Goal: Information Seeking & Learning: Learn about a topic

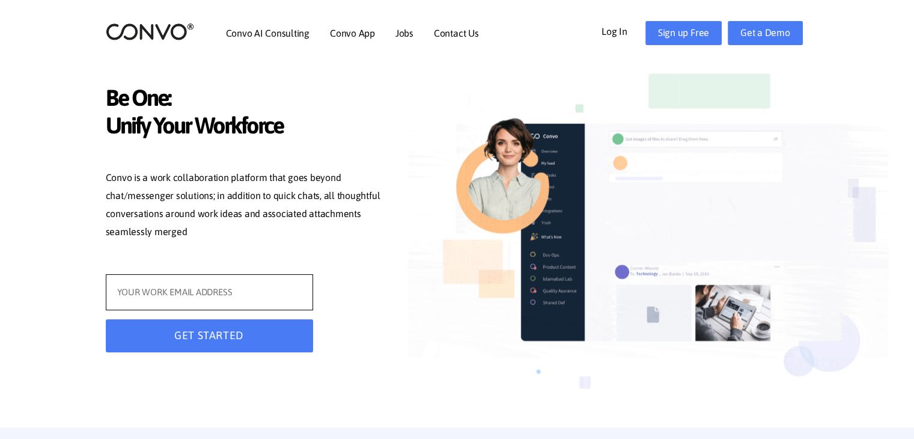
click at [288, 302] on input "text" at bounding box center [209, 292] width 207 height 36
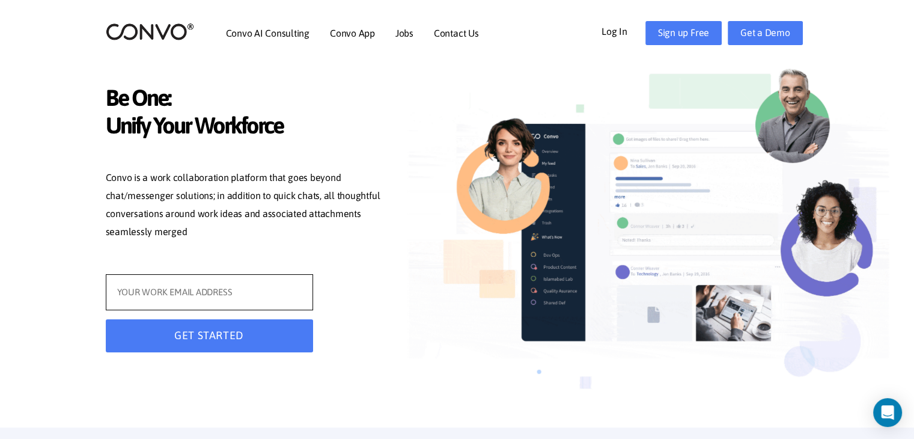
click at [236, 296] on input "text" at bounding box center [209, 292] width 207 height 36
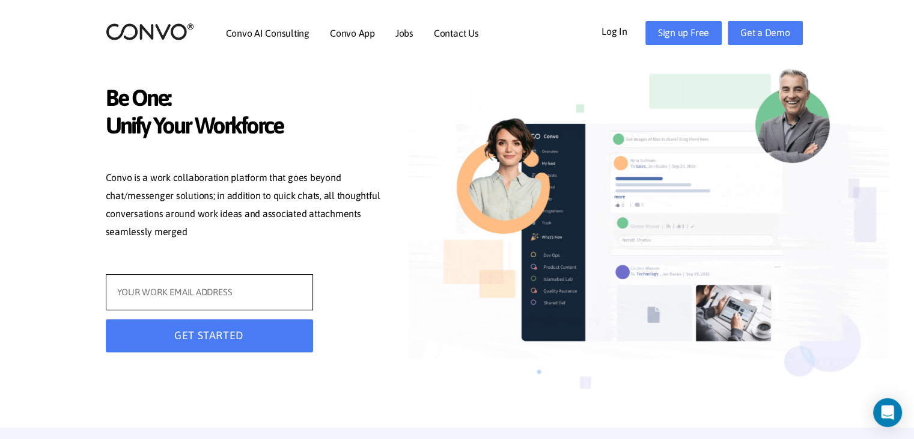
click at [236, 296] on input "text" at bounding box center [209, 292] width 207 height 36
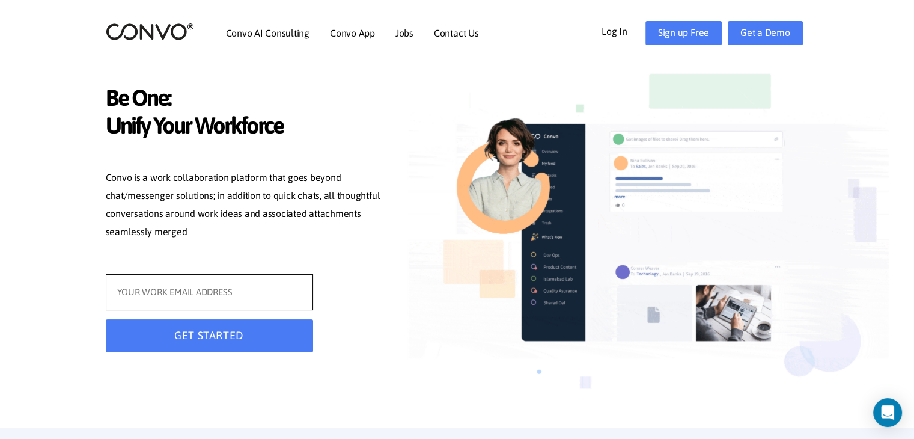
click at [236, 296] on input "text" at bounding box center [209, 292] width 207 height 36
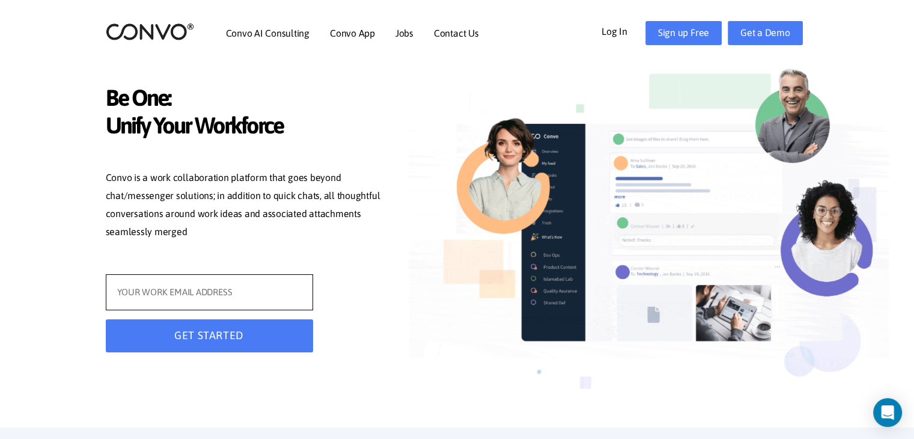
click at [236, 296] on input "text" at bounding box center [209, 292] width 207 height 36
click at [262, 284] on input "text" at bounding box center [209, 292] width 207 height 36
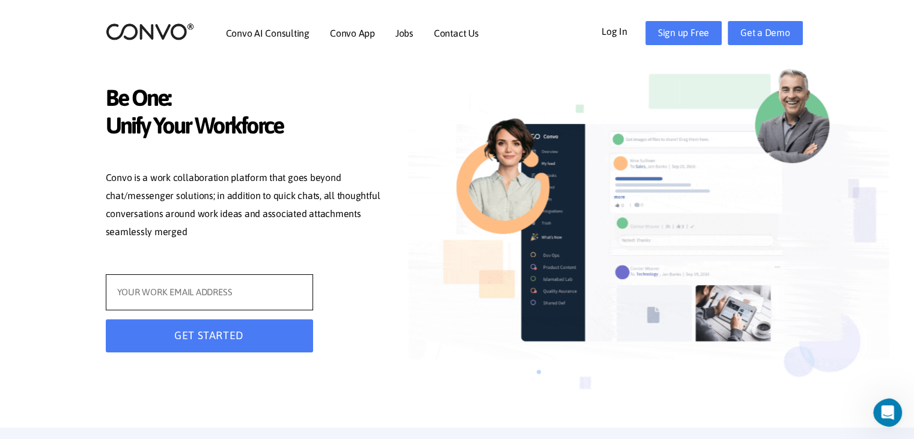
click at [262, 284] on input "text" at bounding box center [209, 292] width 207 height 36
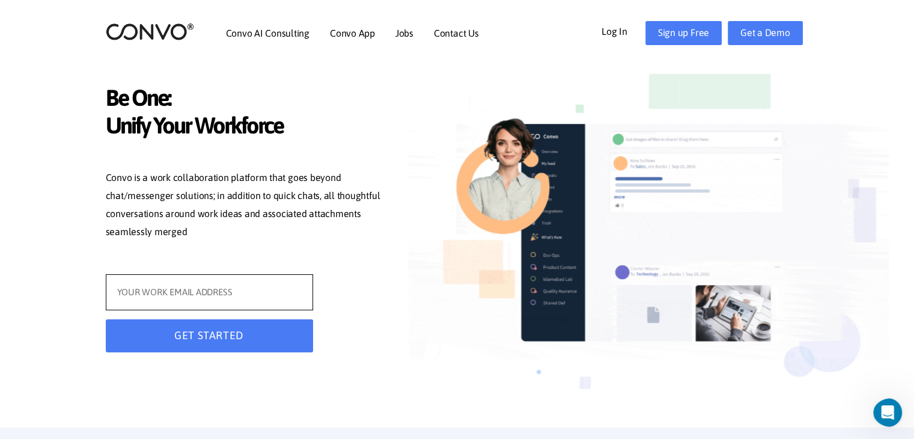
click at [262, 284] on input "text" at bounding box center [209, 292] width 207 height 36
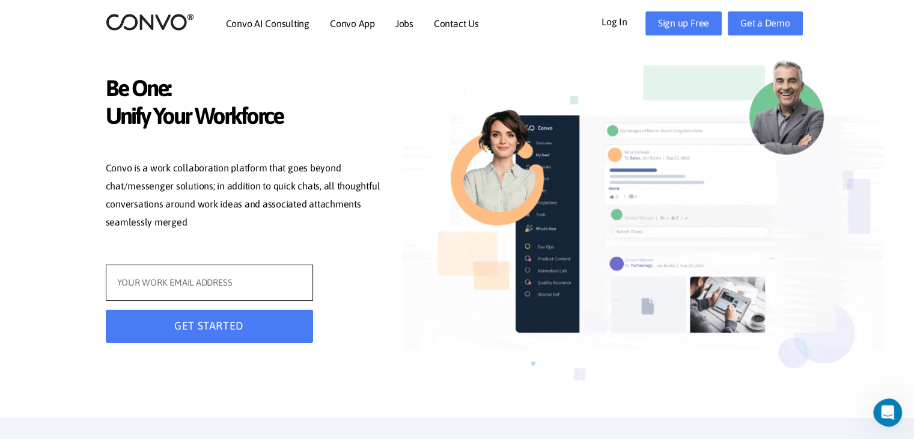
scroll to position [7, 0]
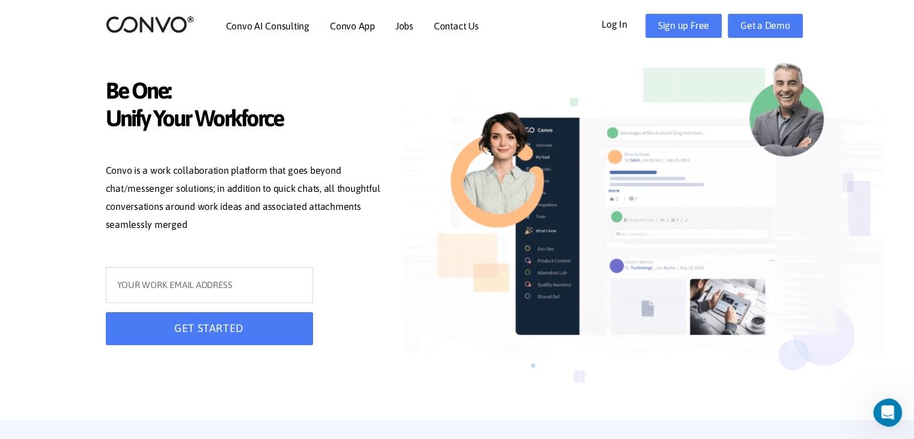
click at [803, 262] on img at bounding box center [643, 232] width 481 height 373
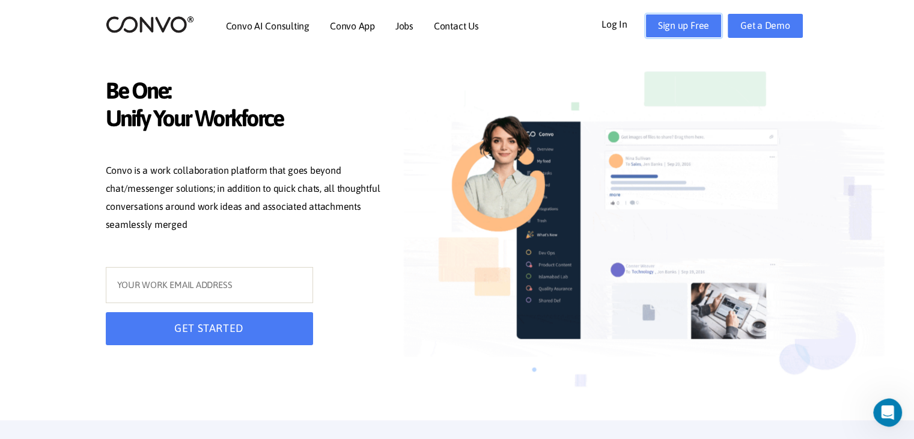
click at [702, 21] on link "Sign up Free" at bounding box center [683, 26] width 76 height 24
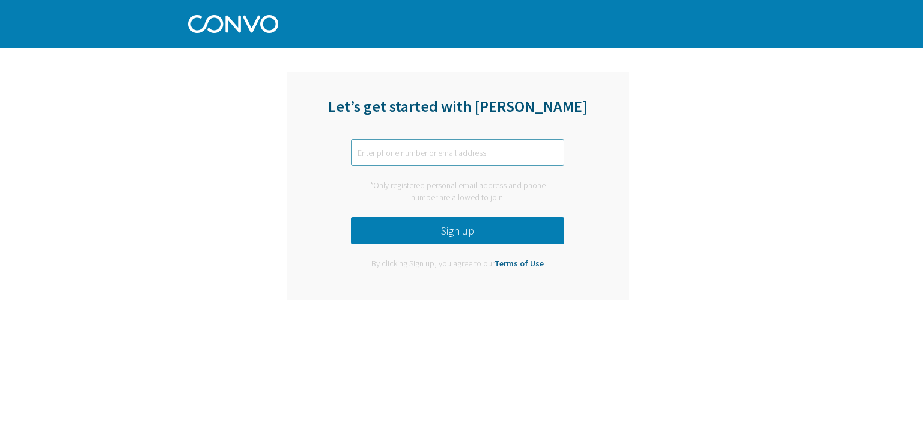
click at [414, 158] on input "text" at bounding box center [457, 152] width 213 height 27
click at [418, 150] on input "text" at bounding box center [457, 152] width 213 height 27
click at [418, 153] on input "text" at bounding box center [457, 152] width 213 height 27
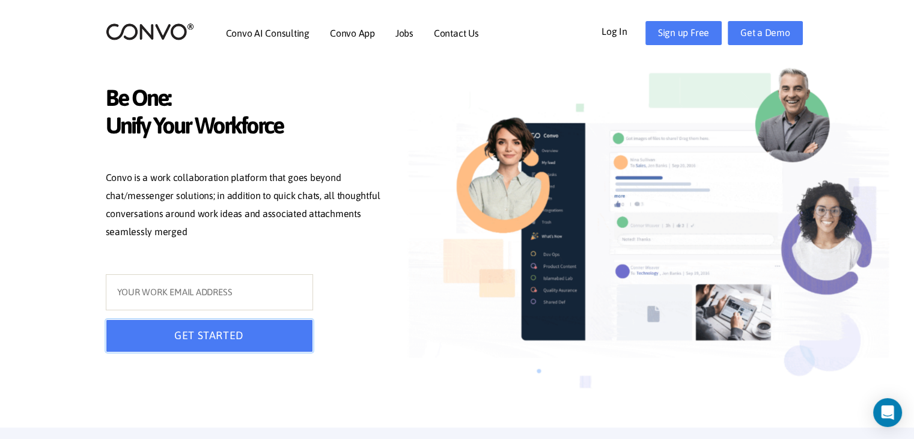
click at [250, 343] on button "GET STARTED" at bounding box center [209, 335] width 207 height 33
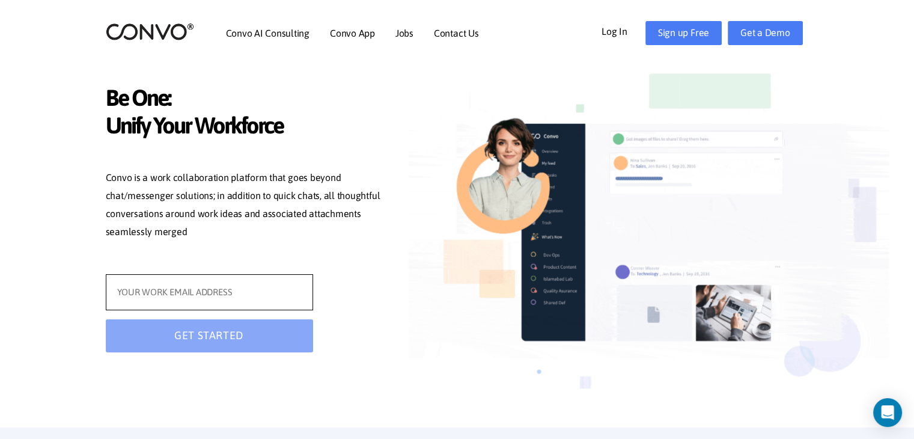
click at [239, 300] on input "text" at bounding box center [209, 292] width 207 height 36
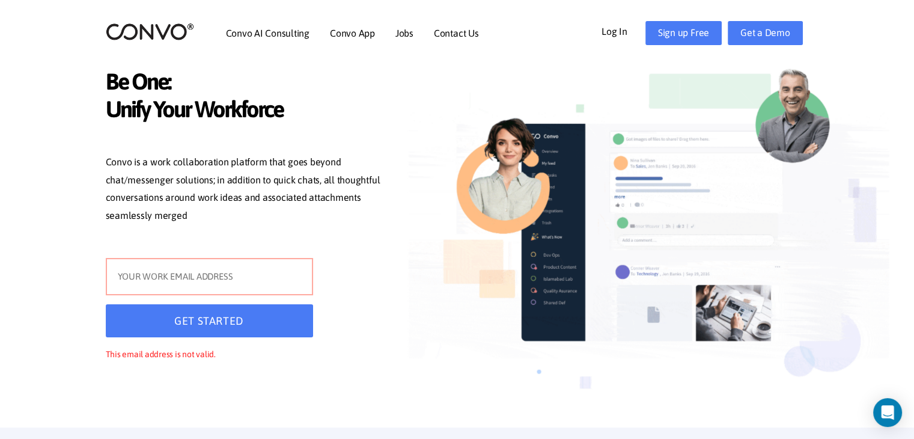
click at [239, 300] on div "GET STARTED This email address is not valid." at bounding box center [209, 317] width 225 height 119
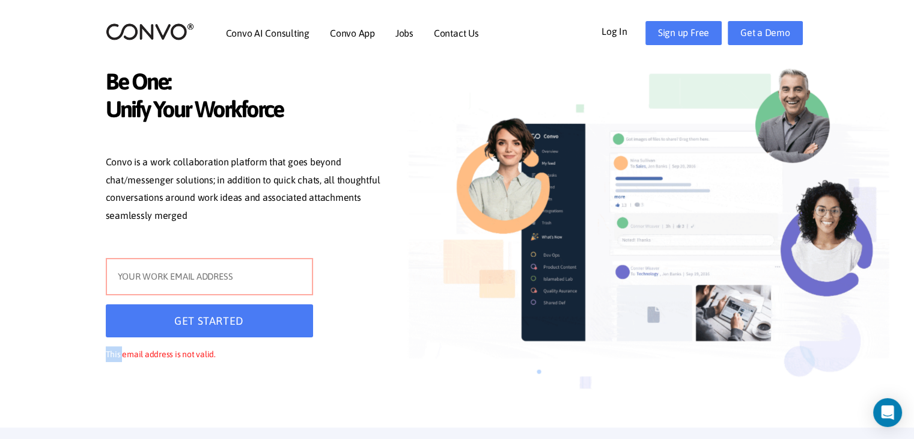
click at [239, 300] on div "GET STARTED This email address is not valid." at bounding box center [209, 317] width 225 height 119
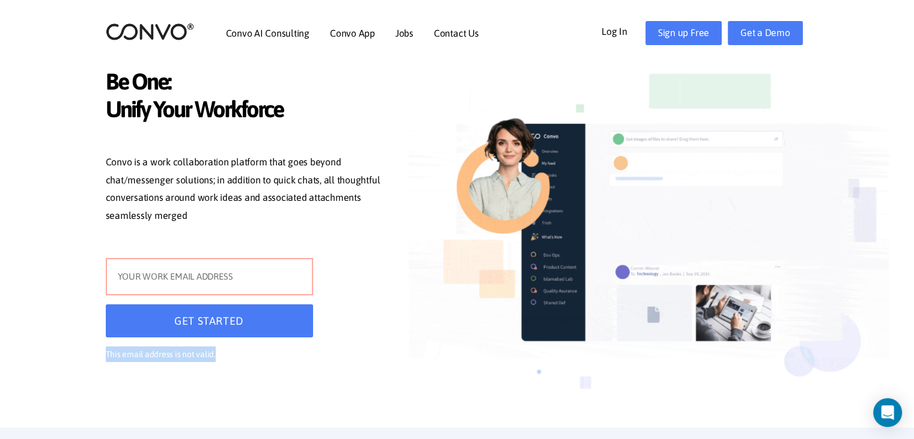
click at [239, 300] on div "GET STARTED This email address is not valid." at bounding box center [209, 317] width 225 height 119
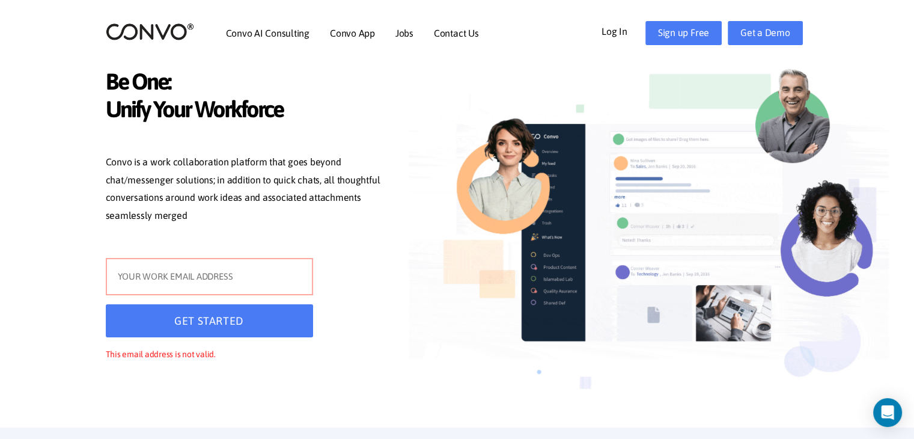
click at [234, 285] on input "text" at bounding box center [209, 276] width 207 height 37
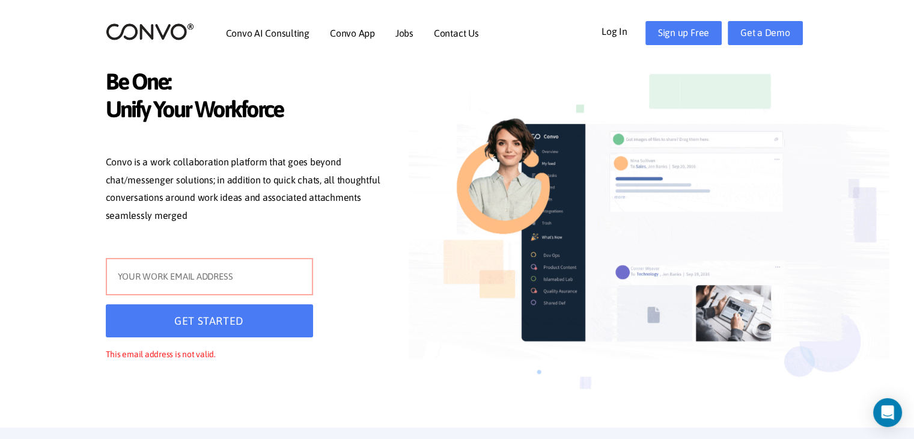
click at [234, 285] on input "text" at bounding box center [209, 276] width 207 height 37
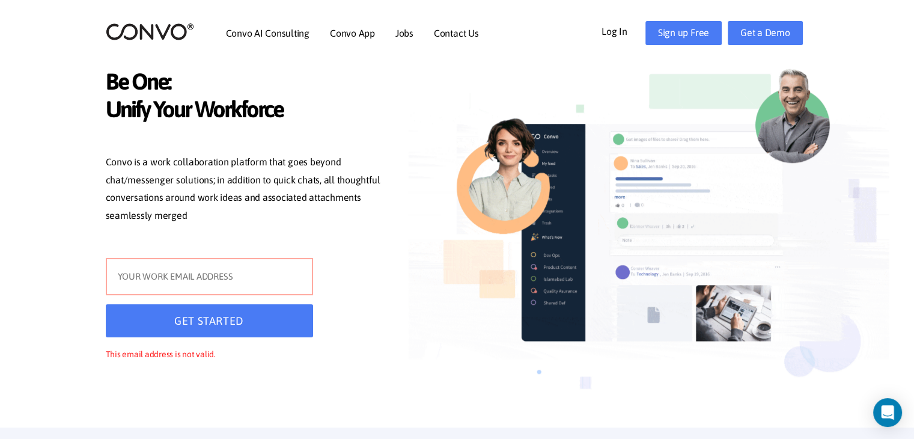
click at [234, 285] on input "text" at bounding box center [209, 276] width 207 height 37
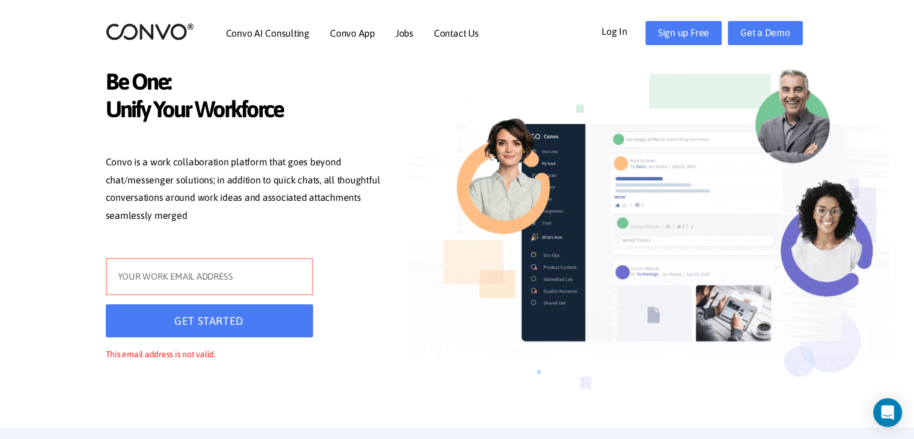
click at [234, 285] on input "text" at bounding box center [209, 276] width 207 height 37
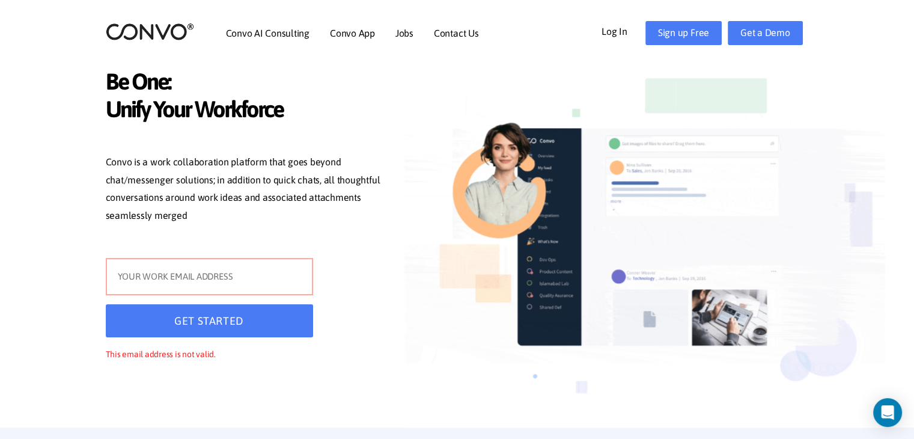
click at [614, 29] on link "Log In" at bounding box center [624, 30] width 44 height 19
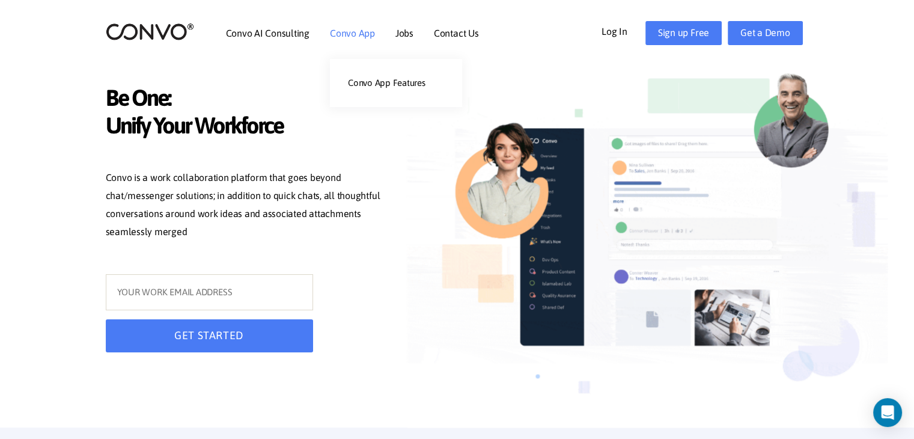
click at [362, 29] on link "Convo App" at bounding box center [352, 33] width 45 height 10
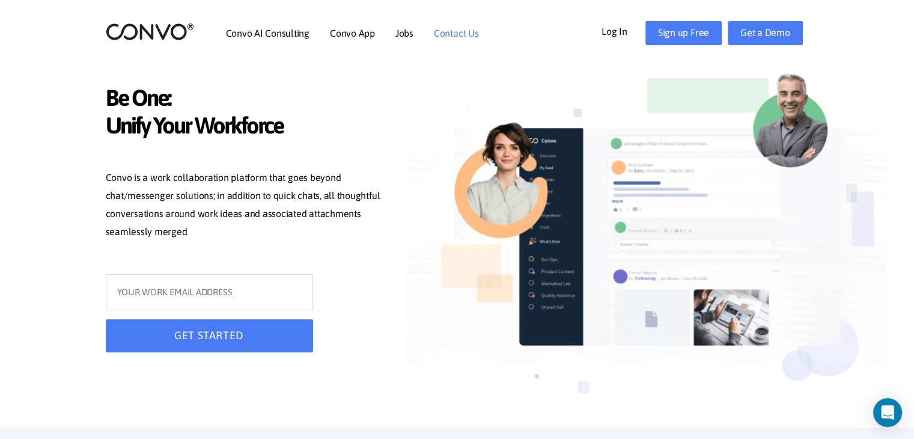
click at [447, 34] on link "Contact Us" at bounding box center [456, 33] width 45 height 10
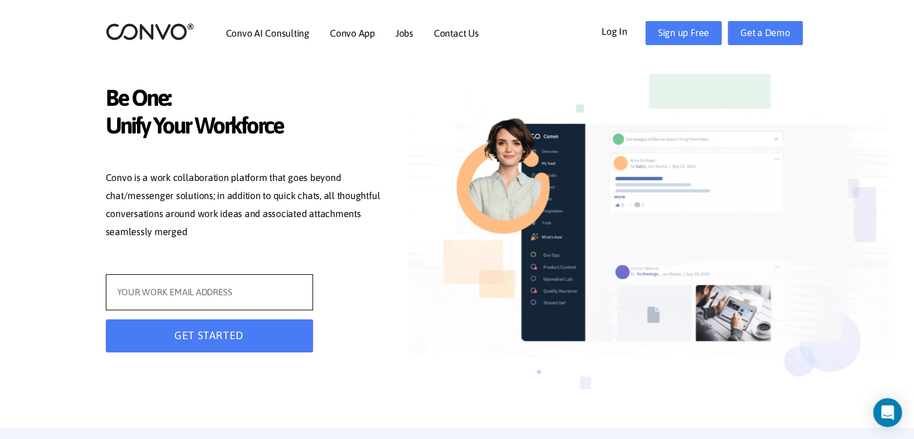
click at [248, 296] on input "text" at bounding box center [209, 292] width 207 height 36
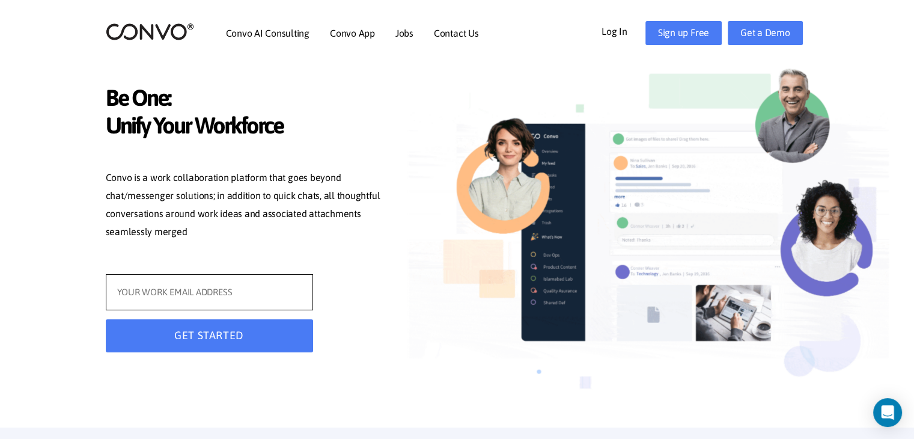
click at [245, 303] on input "text" at bounding box center [209, 292] width 207 height 36
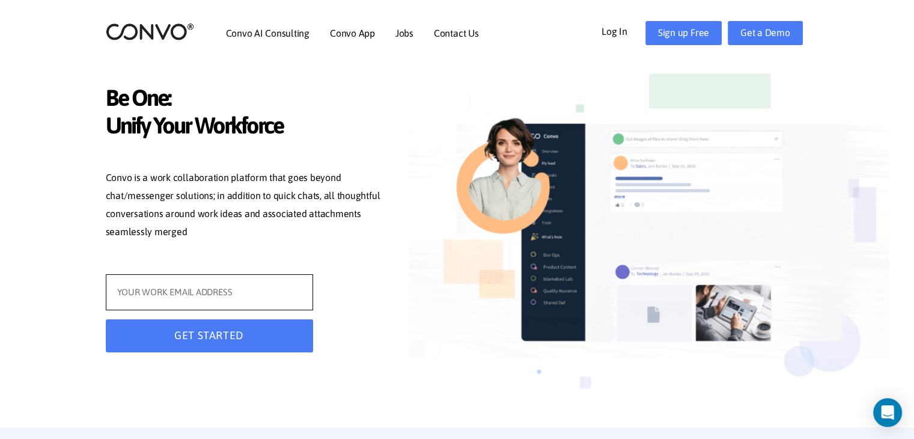
click at [245, 303] on input "text" at bounding box center [209, 292] width 207 height 36
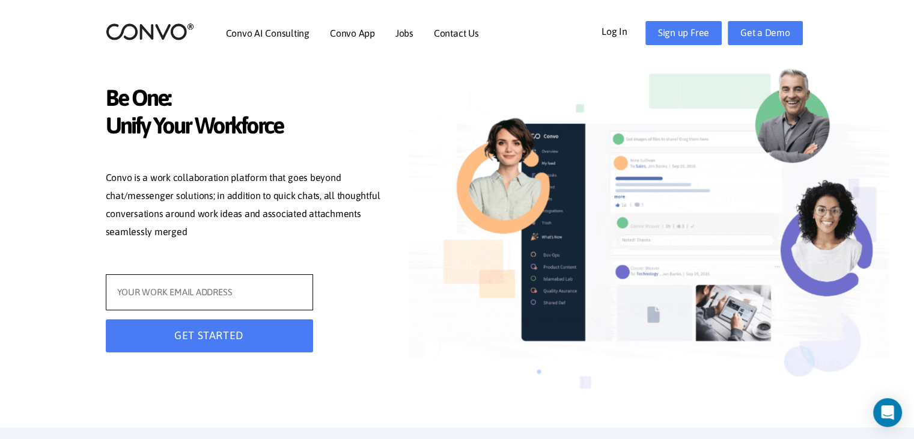
click at [245, 303] on input "text" at bounding box center [209, 292] width 207 height 36
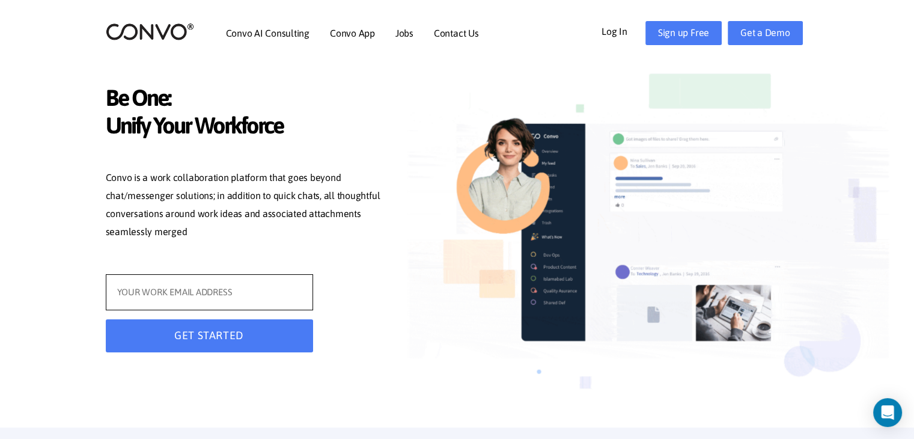
click at [245, 303] on input "text" at bounding box center [209, 292] width 207 height 36
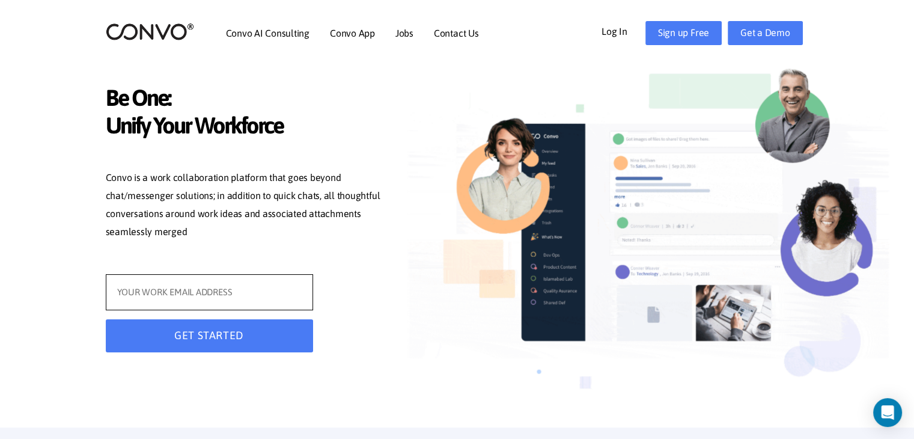
click at [245, 303] on input "text" at bounding box center [209, 292] width 207 height 36
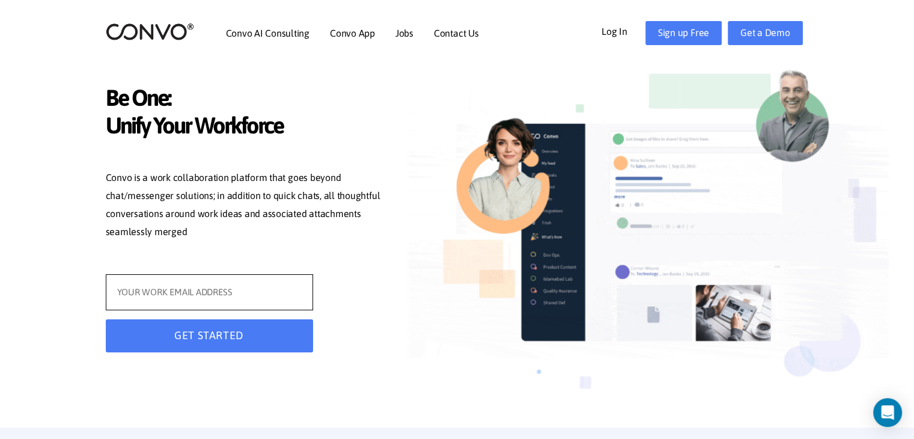
click at [251, 303] on input "text" at bounding box center [209, 292] width 207 height 36
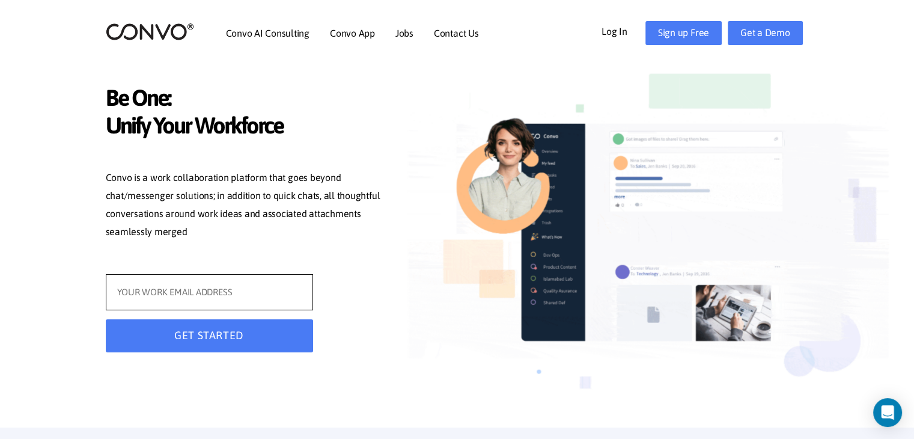
click at [251, 303] on input "text" at bounding box center [209, 292] width 207 height 36
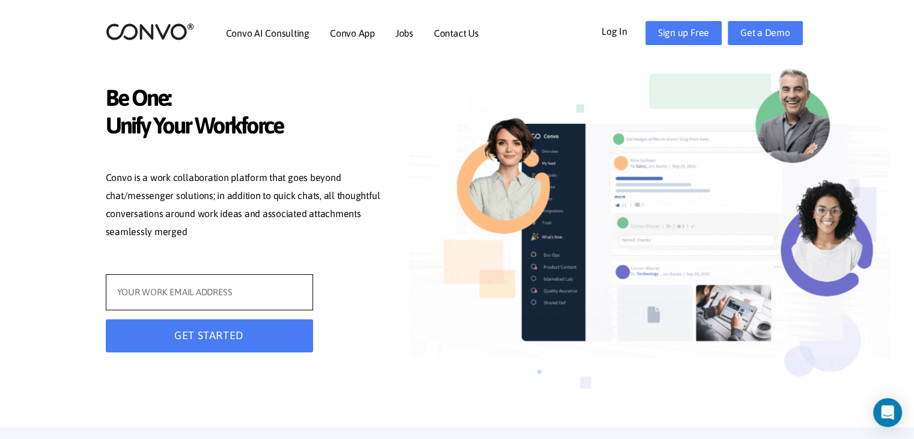
click at [221, 300] on input "text" at bounding box center [209, 292] width 207 height 36
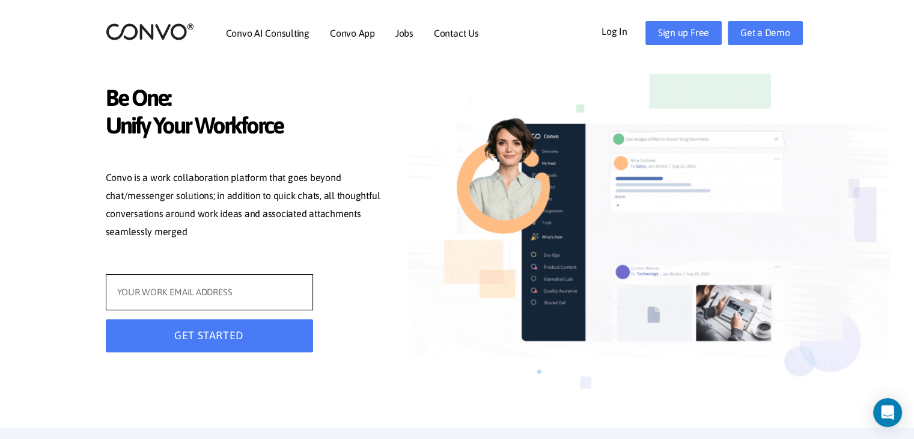
click at [221, 300] on input "text" at bounding box center [209, 292] width 207 height 36
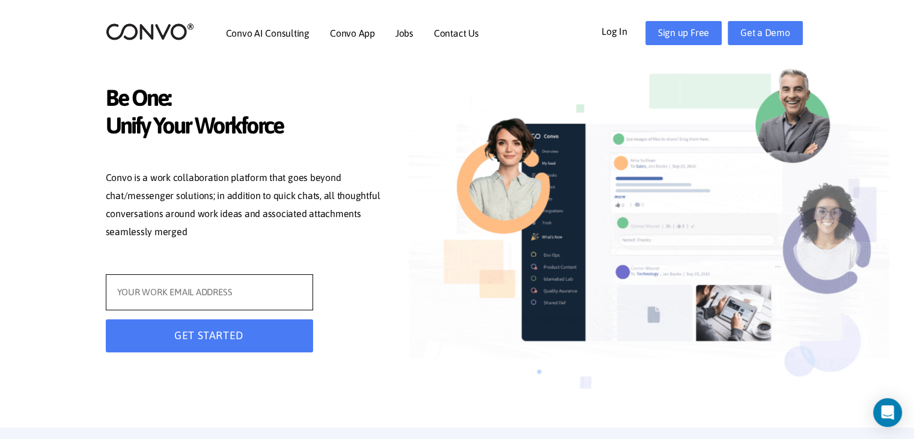
click at [221, 300] on input "text" at bounding box center [209, 292] width 207 height 36
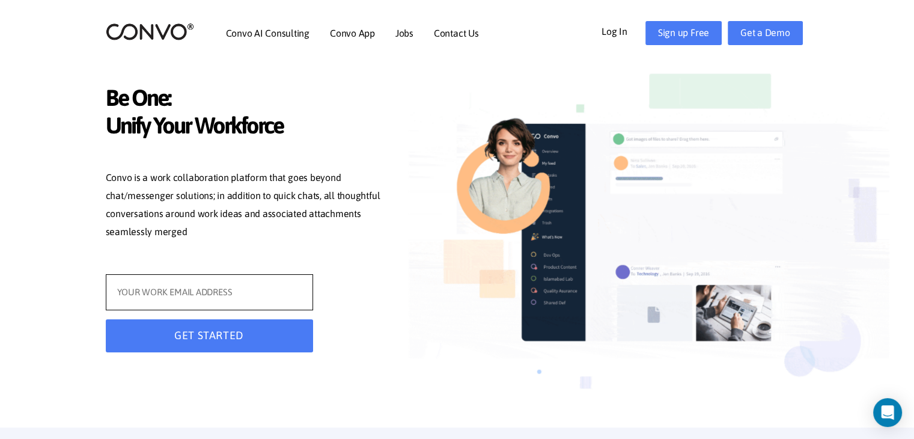
click at [221, 300] on input "text" at bounding box center [209, 292] width 207 height 36
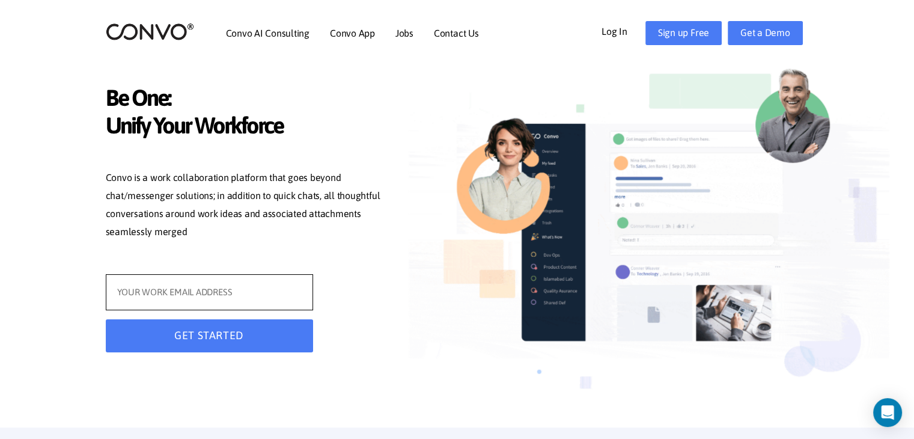
click at [221, 300] on input "text" at bounding box center [209, 292] width 207 height 36
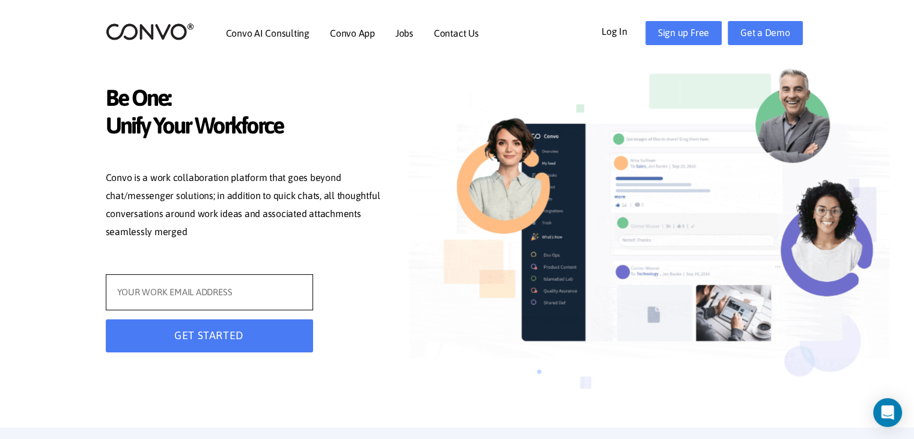
click at [221, 300] on input "text" at bounding box center [209, 292] width 207 height 36
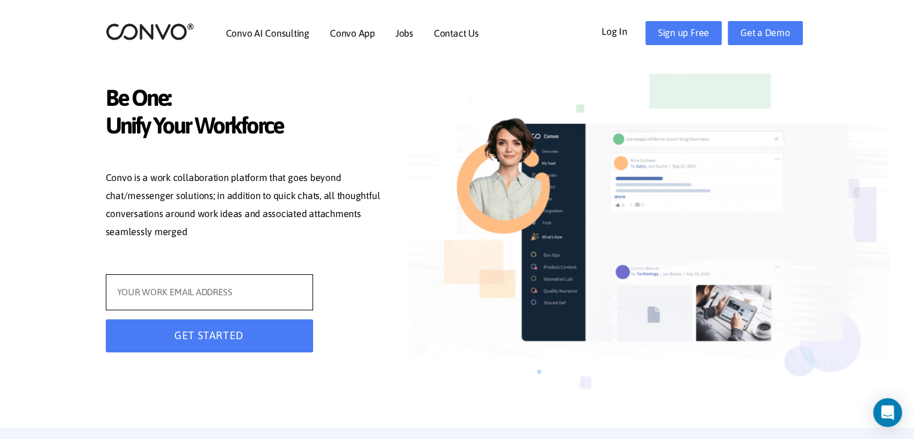
click at [221, 300] on input "text" at bounding box center [209, 292] width 207 height 36
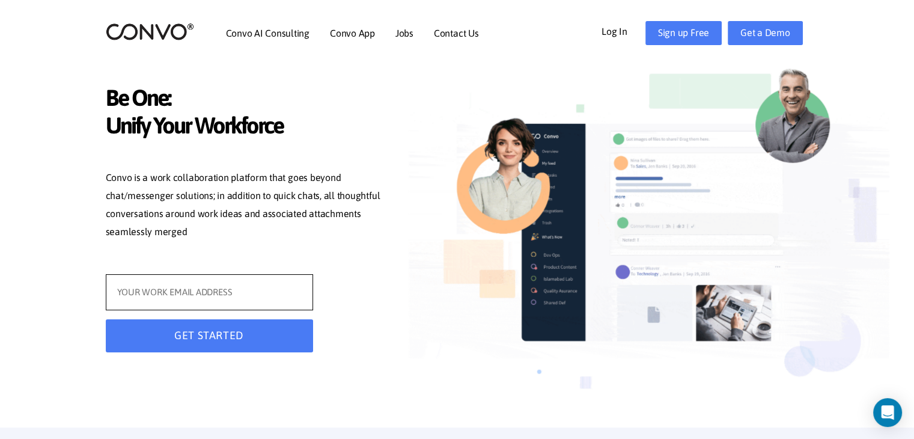
click at [221, 300] on input "text" at bounding box center [209, 292] width 207 height 36
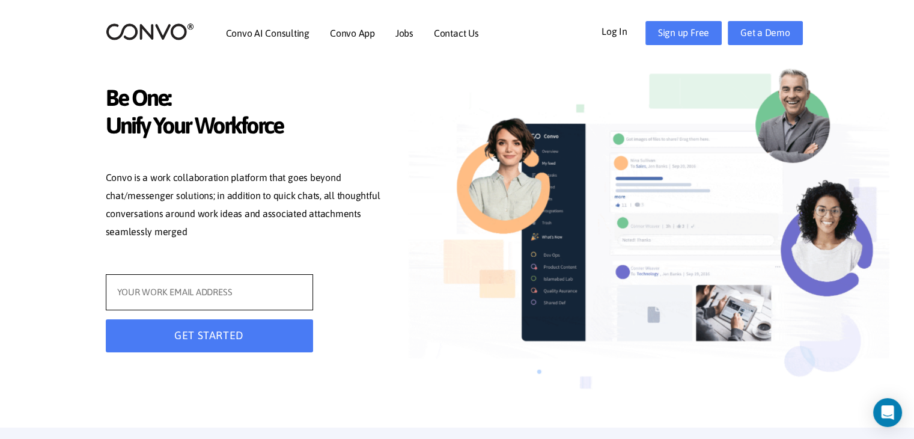
click at [221, 300] on input "text" at bounding box center [209, 292] width 207 height 36
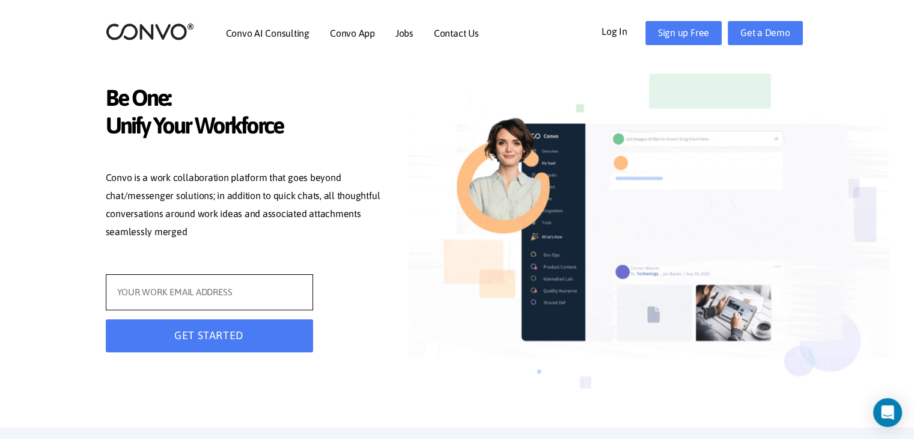
drag, startPoint x: 221, startPoint y: 300, endPoint x: 237, endPoint y: 306, distance: 16.7
click at [237, 306] on input "text" at bounding box center [209, 292] width 207 height 36
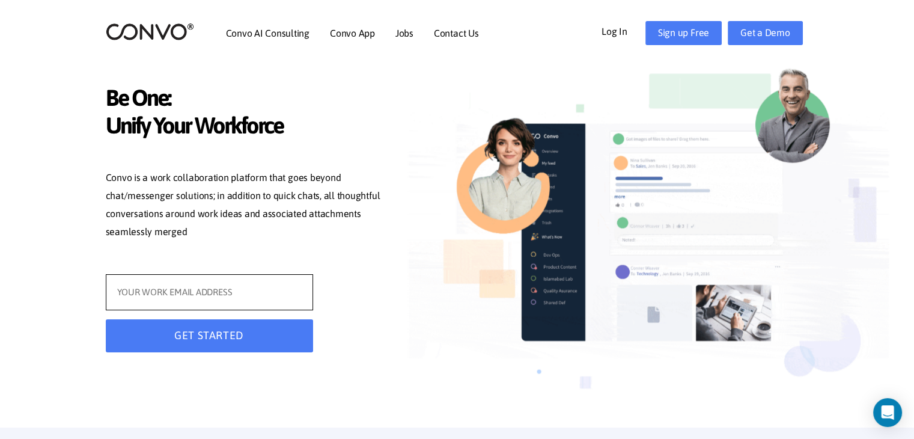
click at [237, 305] on input "text" at bounding box center [209, 292] width 207 height 36
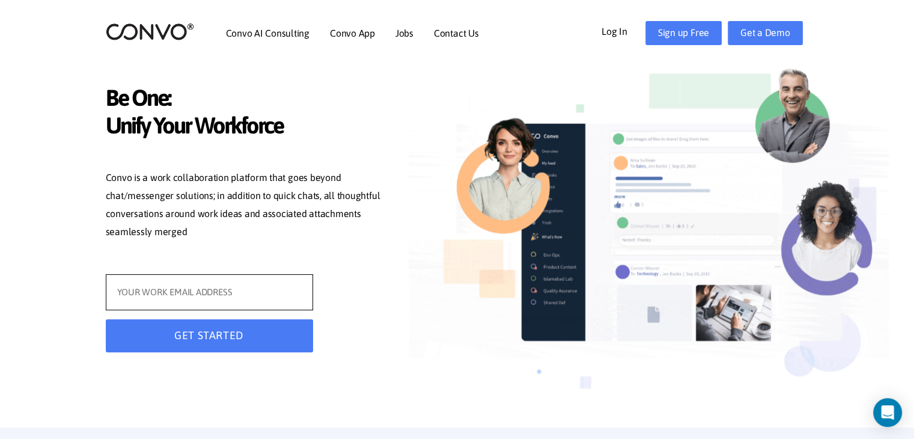
click at [237, 305] on input "text" at bounding box center [209, 292] width 207 height 36
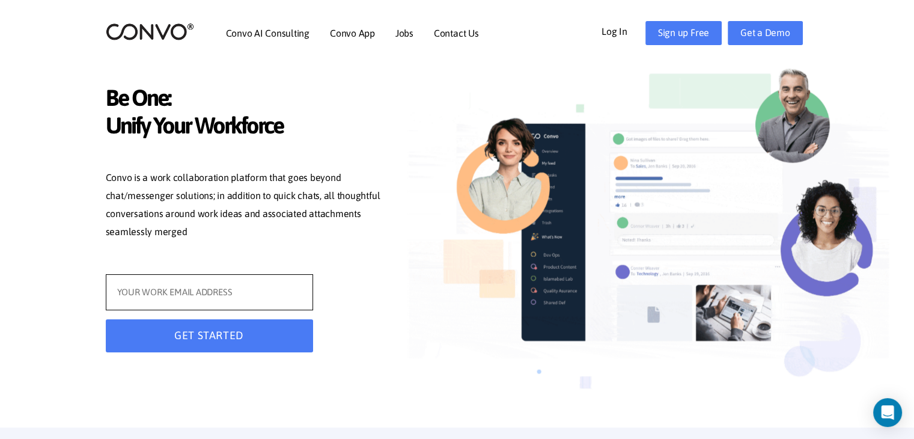
click at [237, 305] on input "text" at bounding box center [209, 292] width 207 height 36
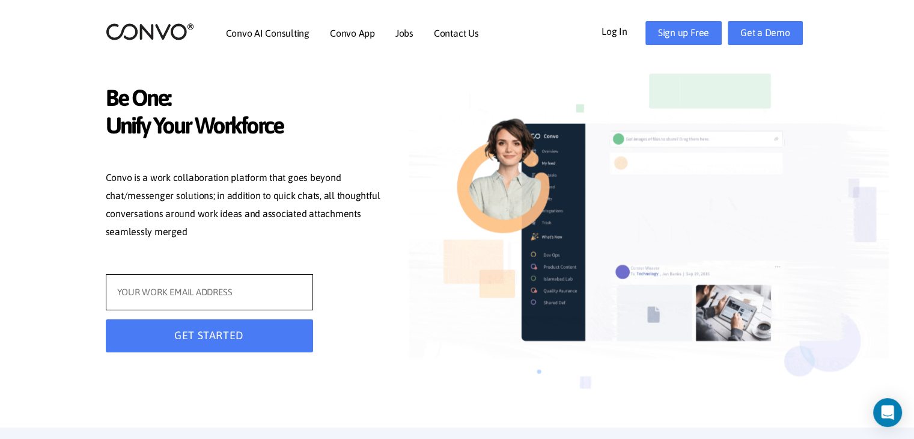
click at [237, 305] on input "text" at bounding box center [209, 292] width 207 height 36
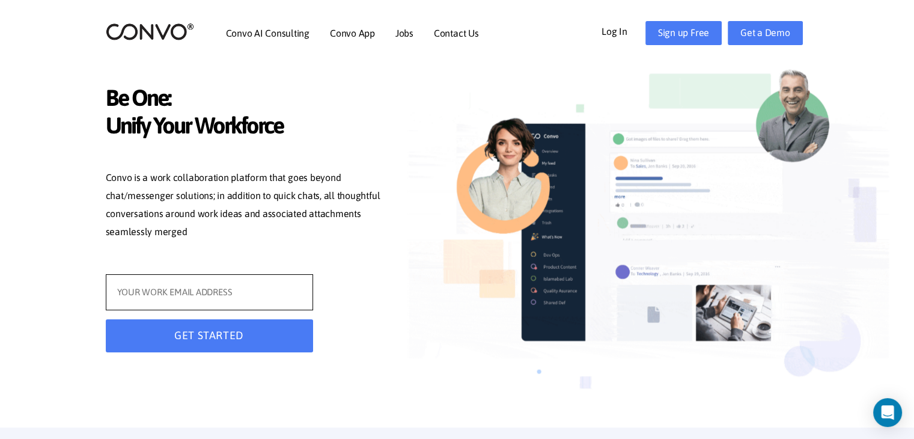
click at [237, 305] on input "text" at bounding box center [209, 292] width 207 height 36
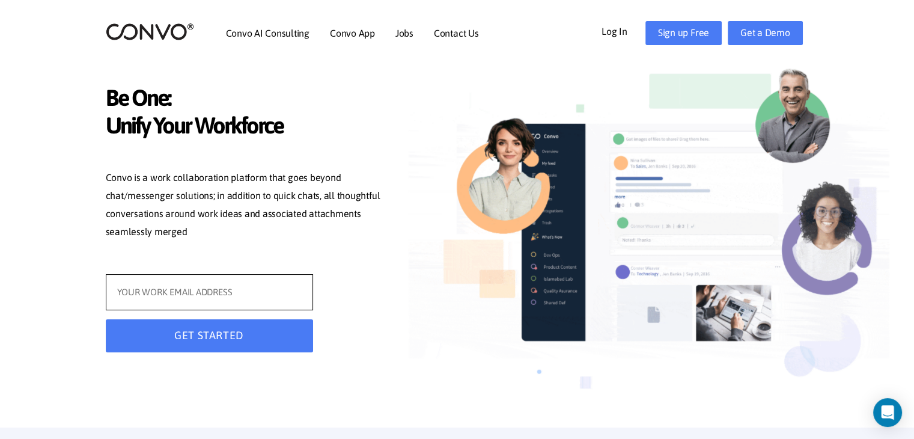
click at [225, 299] on input "text" at bounding box center [209, 292] width 207 height 36
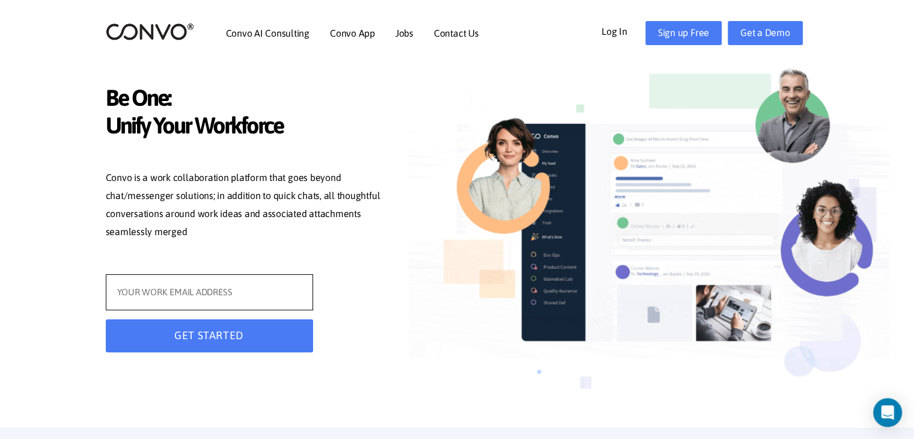
click at [225, 299] on input "text" at bounding box center [209, 292] width 207 height 36
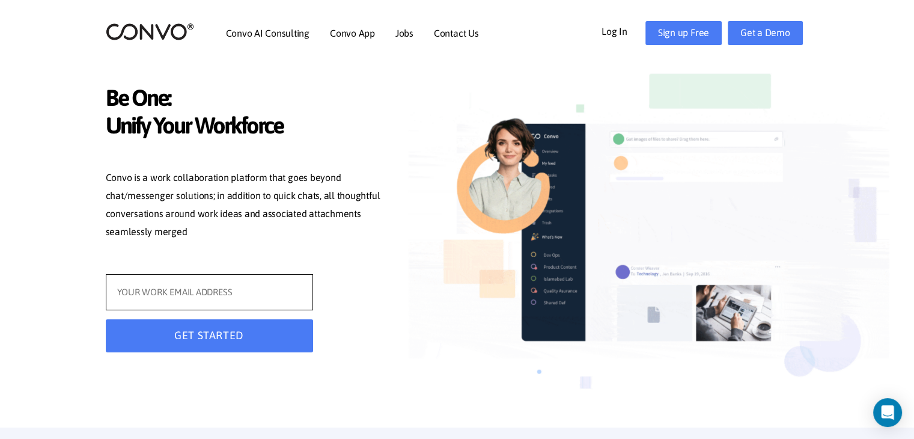
click at [225, 299] on input "text" at bounding box center [209, 292] width 207 height 36
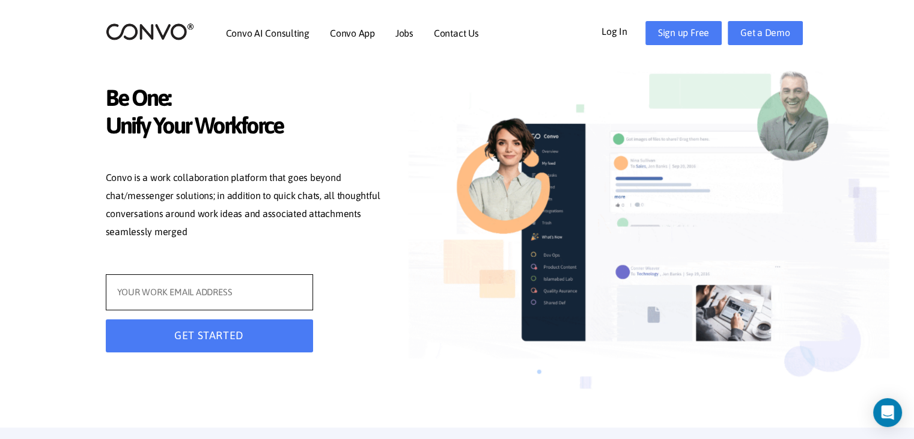
click at [225, 299] on input "text" at bounding box center [209, 292] width 207 height 36
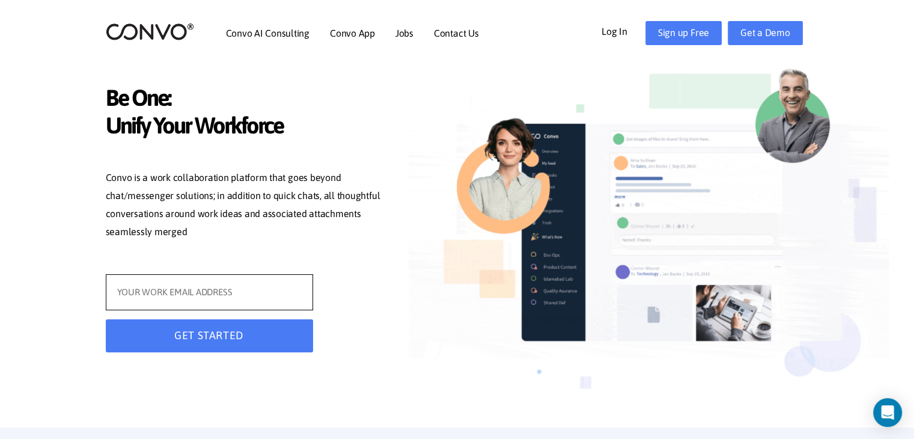
click at [225, 299] on input "text" at bounding box center [209, 292] width 207 height 36
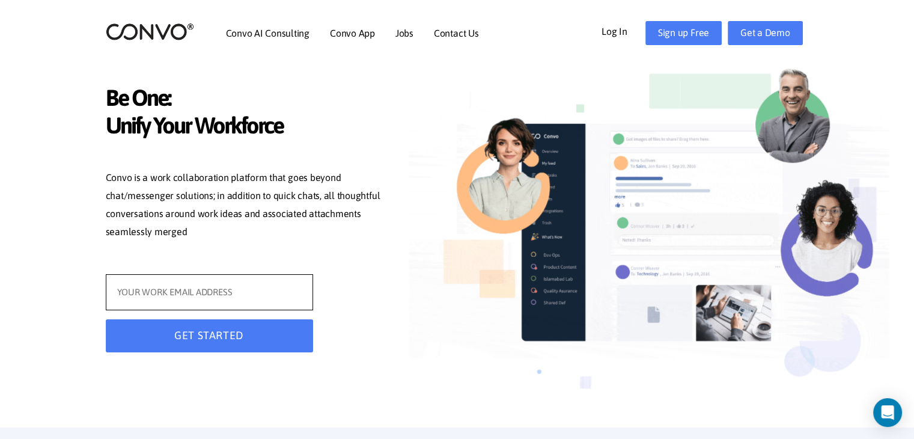
click at [225, 299] on input "text" at bounding box center [209, 292] width 207 height 36
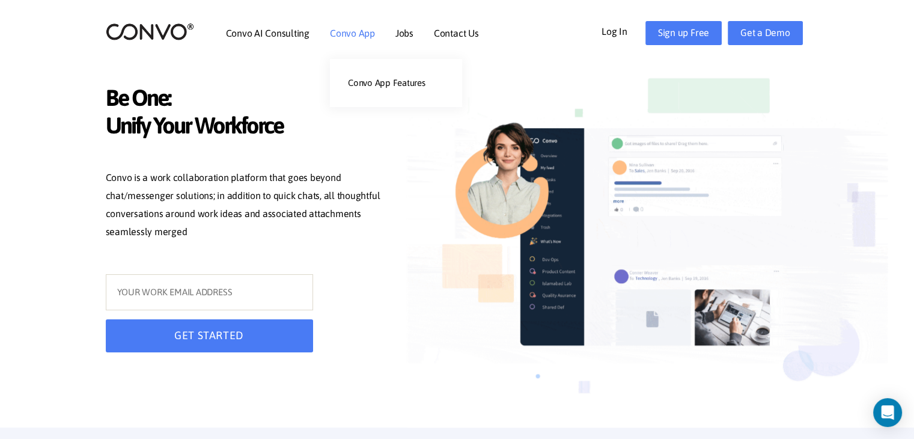
click at [353, 35] on link "Convo App" at bounding box center [352, 33] width 45 height 10
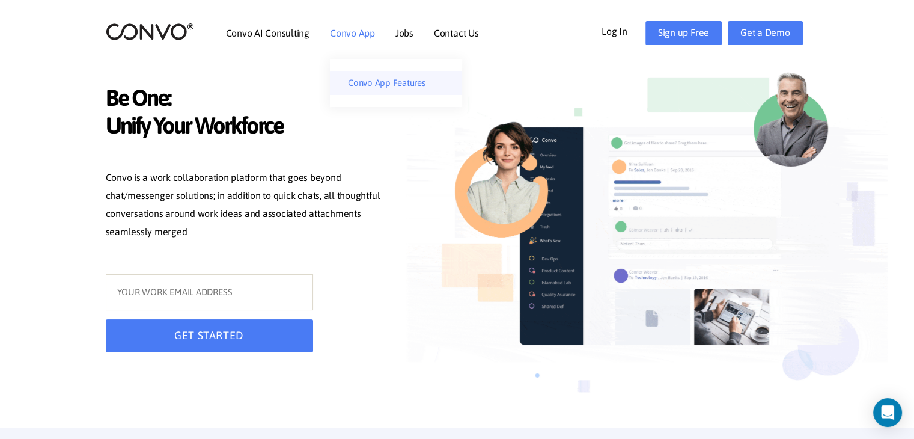
click at [400, 79] on link "Convo App Features" at bounding box center [396, 83] width 132 height 24
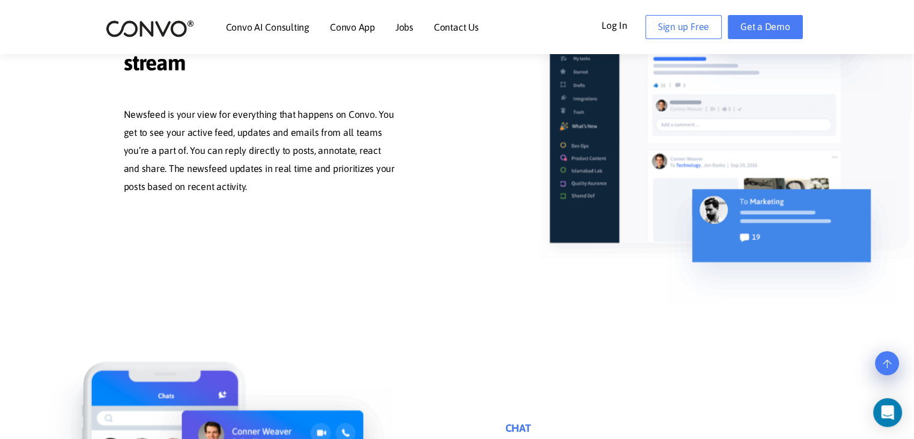
scroll to position [1856, 0]
